Goal: Understand process/instructions: Learn about a topic

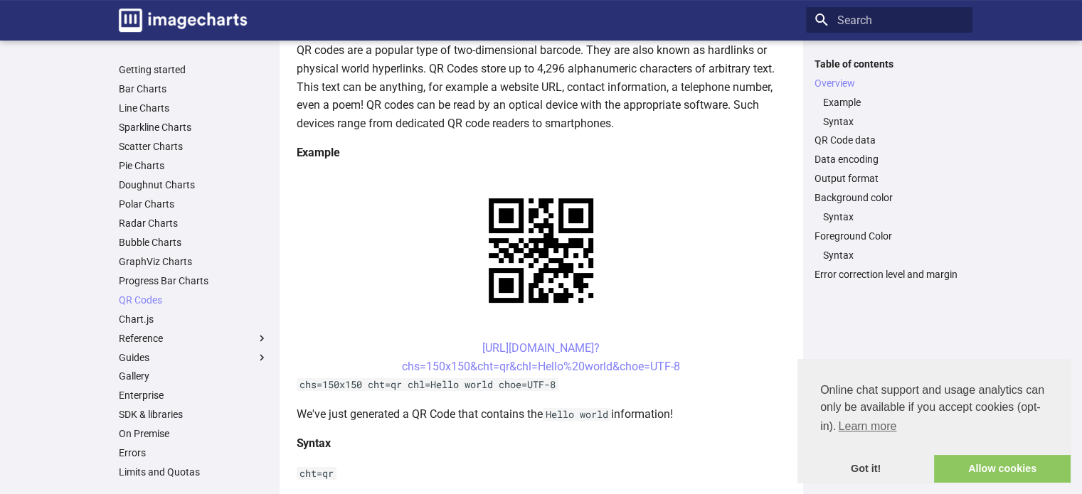
scroll to position [284, 0]
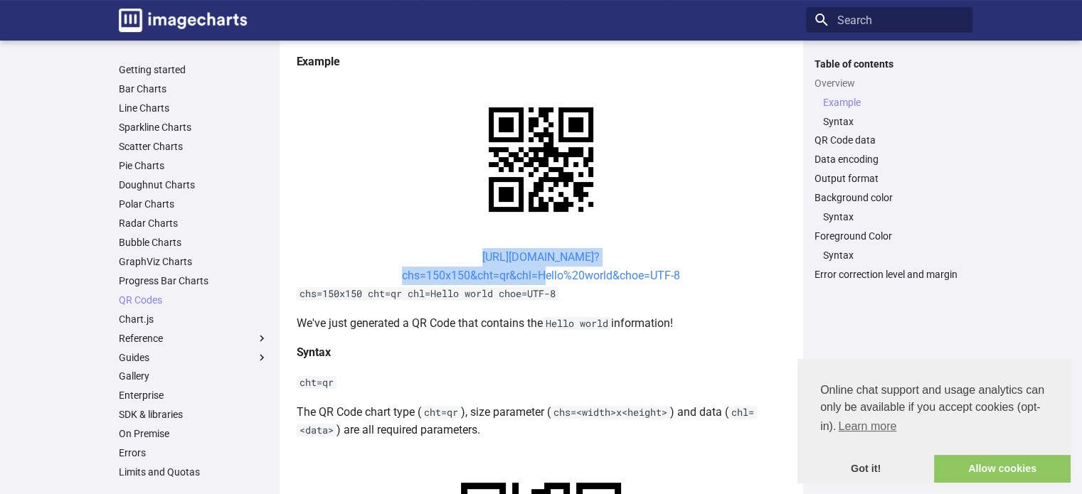
drag, startPoint x: 454, startPoint y: 254, endPoint x: 539, endPoint y: 276, distance: 88.1
click at [539, 276] on center "[URL][DOMAIN_NAME]? chs=150x150&cht=qr&chl=Hello%20world&choe=UTF-8" at bounding box center [541, 266] width 489 height 36
copy link "[URL][DOMAIN_NAME]? chs=150x150&cht=qr&chl="
click at [501, 270] on link "[URL][DOMAIN_NAME]? chs=150x150&cht=qr&chl=Hello%20world&choe=UTF-8" at bounding box center [541, 266] width 278 height 32
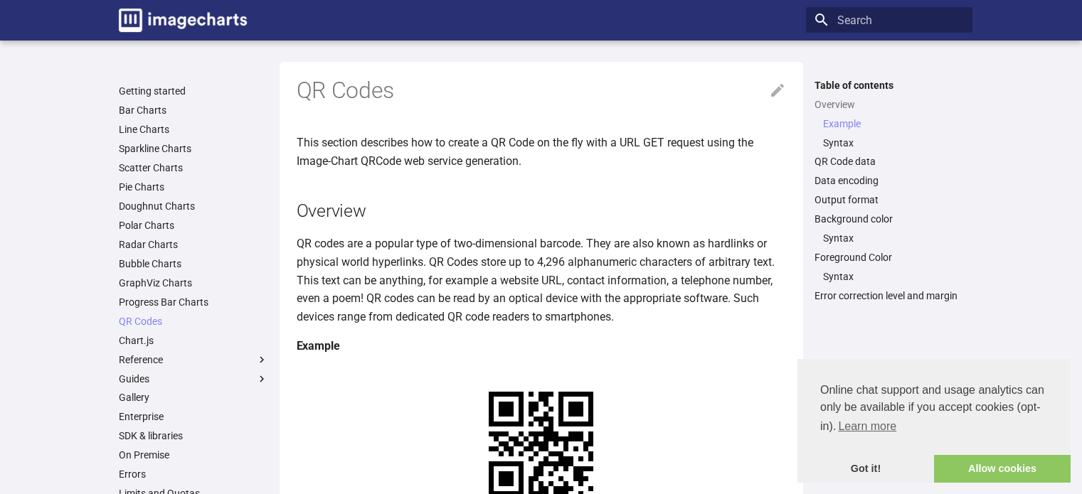
scroll to position [282, 0]
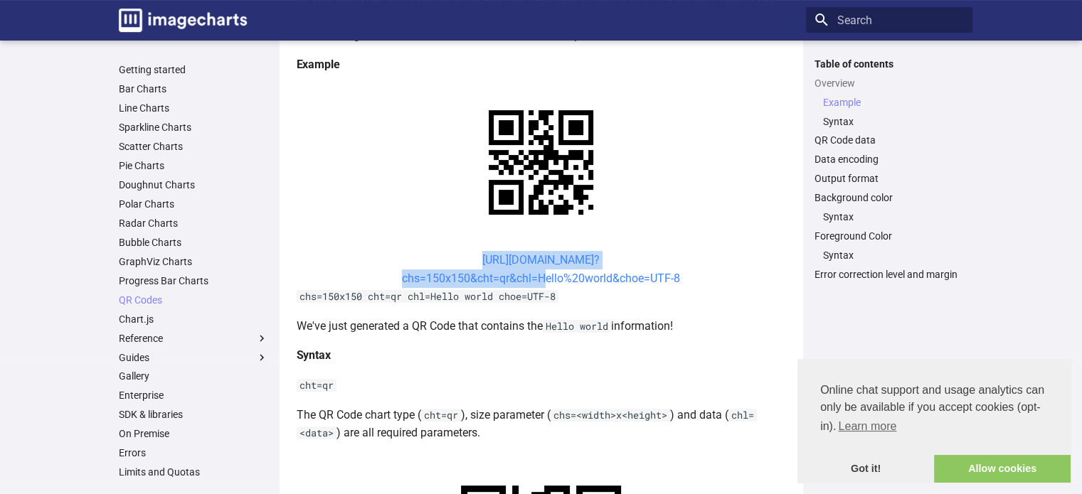
drag, startPoint x: 449, startPoint y: 255, endPoint x: 534, endPoint y: 284, distance: 90.2
click at [534, 284] on center "[URL][DOMAIN_NAME]? chs=150x150&cht=qr&chl=Hello%20world&choe=UTF-8" at bounding box center [541, 269] width 489 height 36
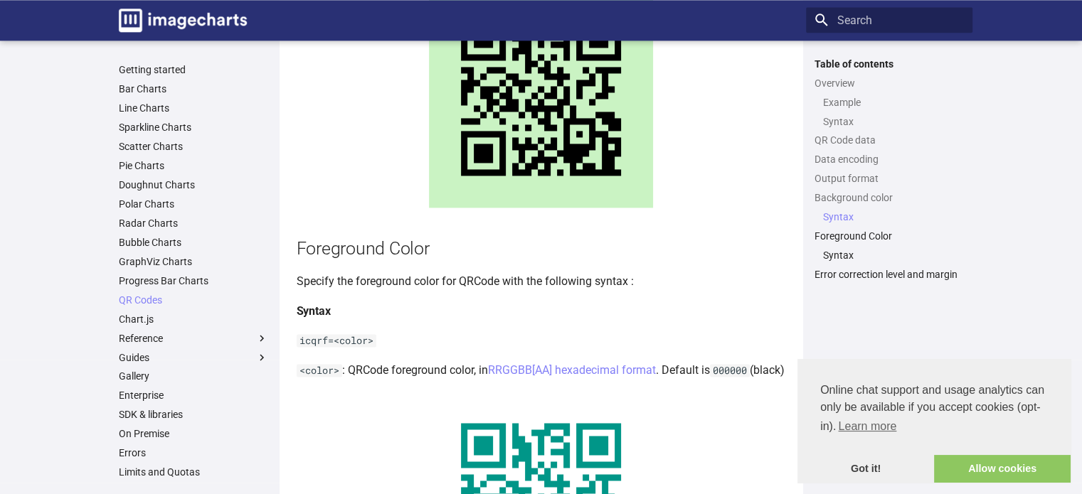
scroll to position [2344, 0]
